Goal: Browse casually

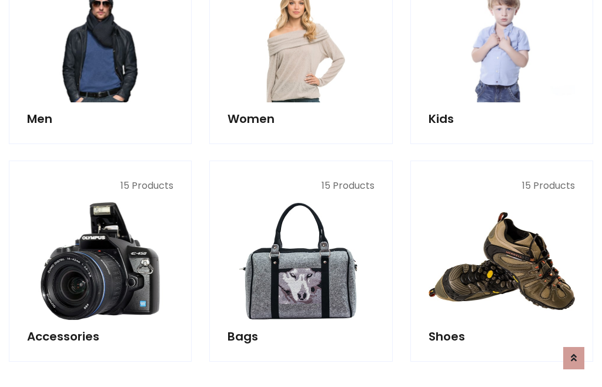
scroll to position [393, 0]
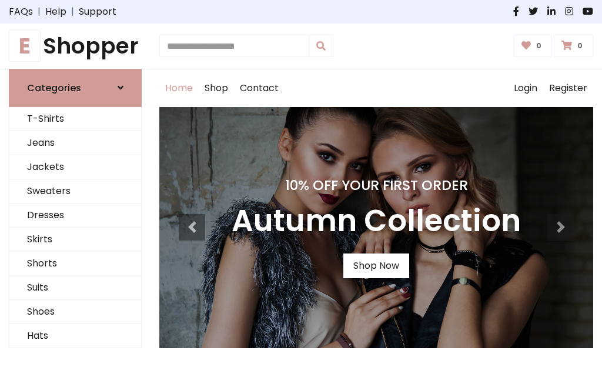
click at [75, 46] on h1 "E Shopper" at bounding box center [75, 46] width 133 height 26
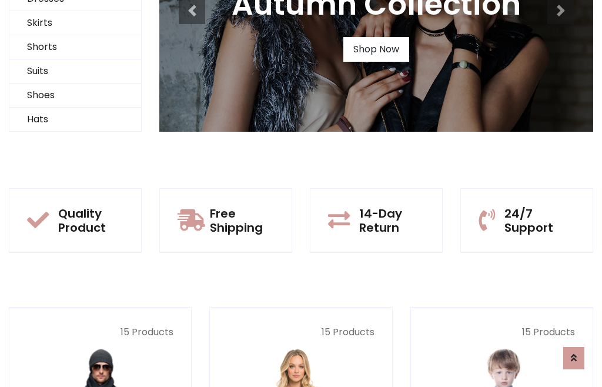
scroll to position [114, 0]
